Goal: Information Seeking & Learning: Compare options

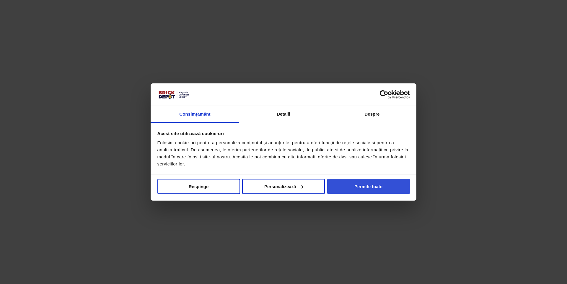
click at [354, 191] on button "Permite toate" at bounding box center [368, 186] width 83 height 15
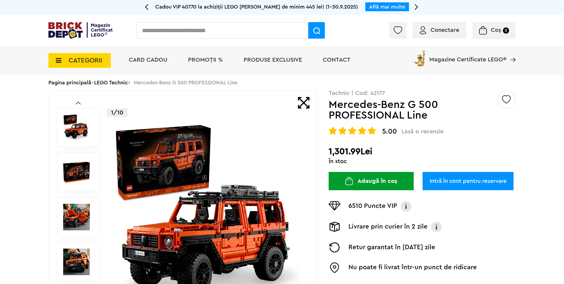
click at [121, 81] on link "LEGO Technic" at bounding box center [111, 82] width 34 height 5
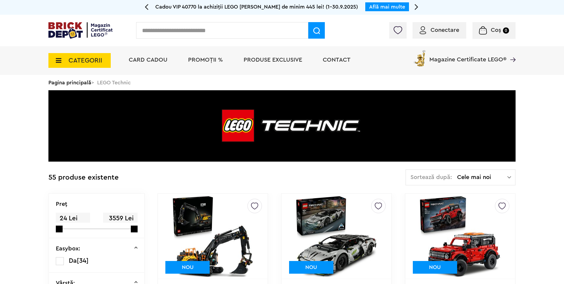
click at [476, 175] on span "Cele mai noi" at bounding box center [482, 178] width 50 height 6
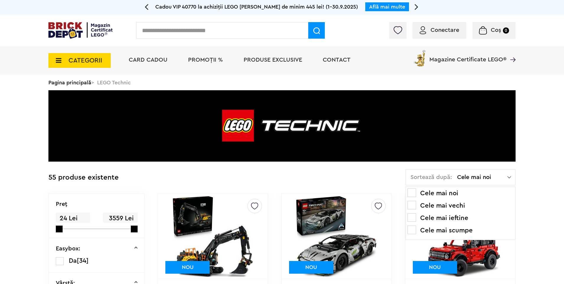
click at [445, 230] on li "Cele mai scumpe" at bounding box center [461, 230] width 106 height 9
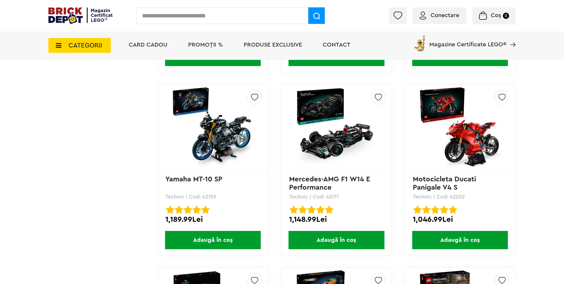
scroll to position [679, 0]
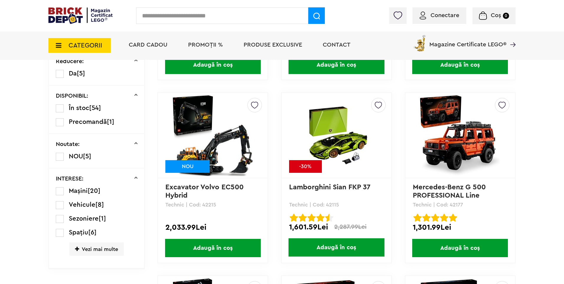
scroll to position [295, 0]
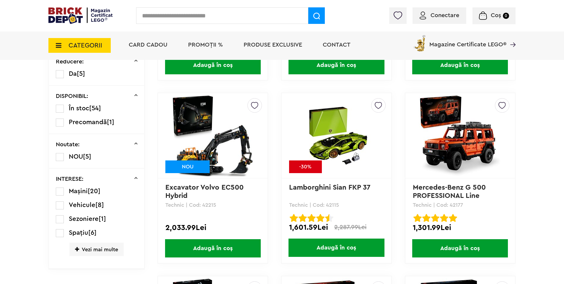
drag, startPoint x: 450, startPoint y: 206, endPoint x: 465, endPoint y: 205, distance: 14.8
click at [465, 205] on p "Technic | Cod: 42177" at bounding box center [460, 205] width 95 height 5
copy p "42177"
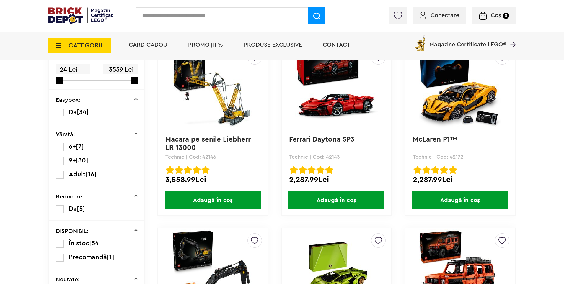
scroll to position [147, 0]
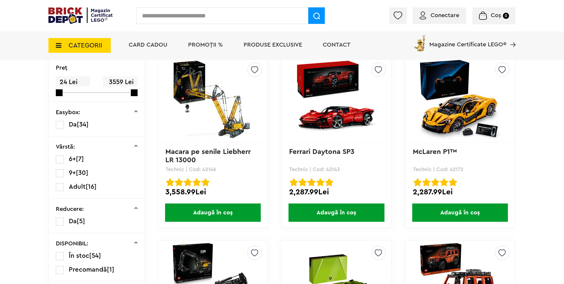
drag, startPoint x: 327, startPoint y: 170, endPoint x: 341, endPoint y: 169, distance: 13.9
click at [341, 169] on p "Technic | Cod: 42143" at bounding box center [336, 169] width 95 height 5
copy p "42143"
